Goal: Book appointment/travel/reservation

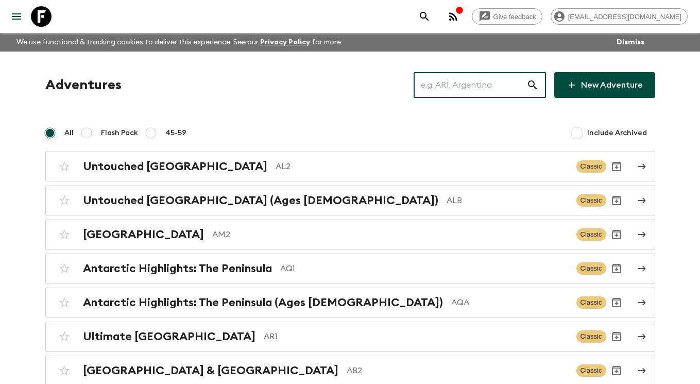
click at [451, 94] on input "text" at bounding box center [469, 85] width 113 height 29
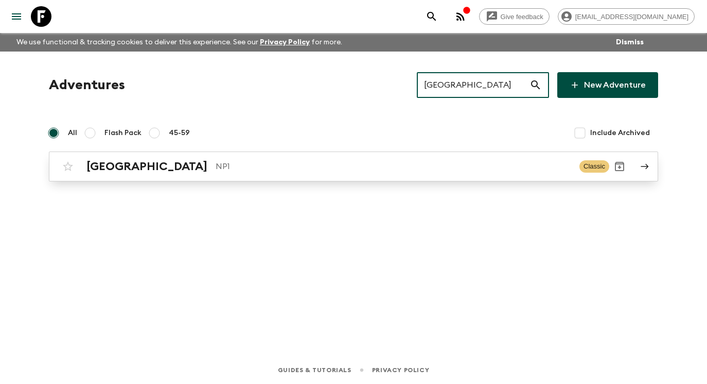
type input "[GEOGRAPHIC_DATA]"
click at [650, 171] on link "Nepal NP1 Classic" at bounding box center [354, 166] width 610 height 30
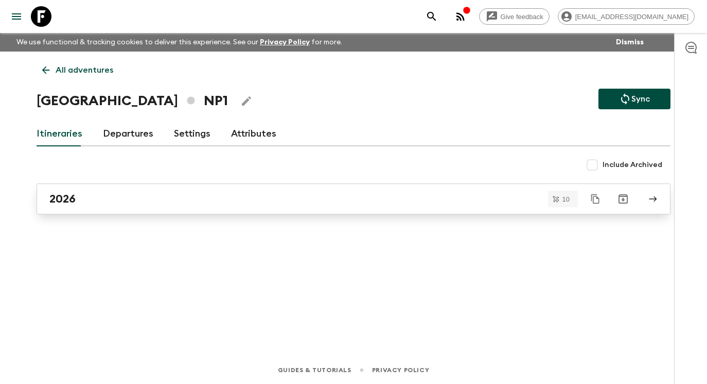
click at [157, 205] on link "2026" at bounding box center [354, 198] width 634 height 31
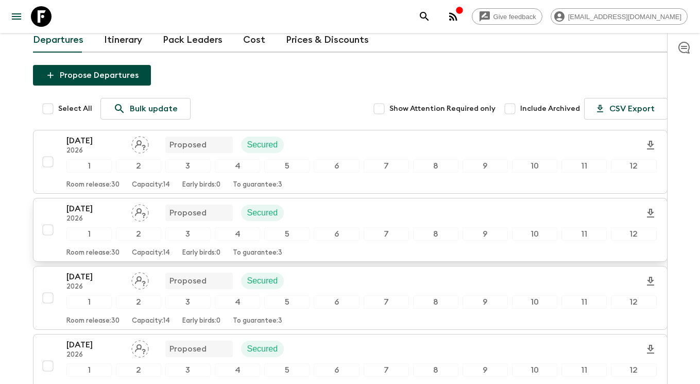
scroll to position [232, 0]
